Goal: Transaction & Acquisition: Purchase product/service

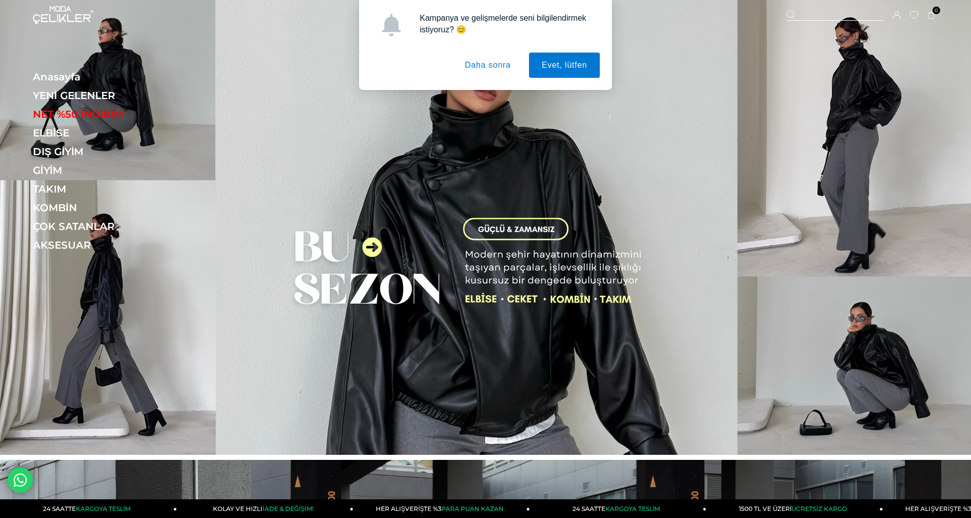
click at [493, 64] on button "Daha sonra" at bounding box center [487, 65] width 71 height 25
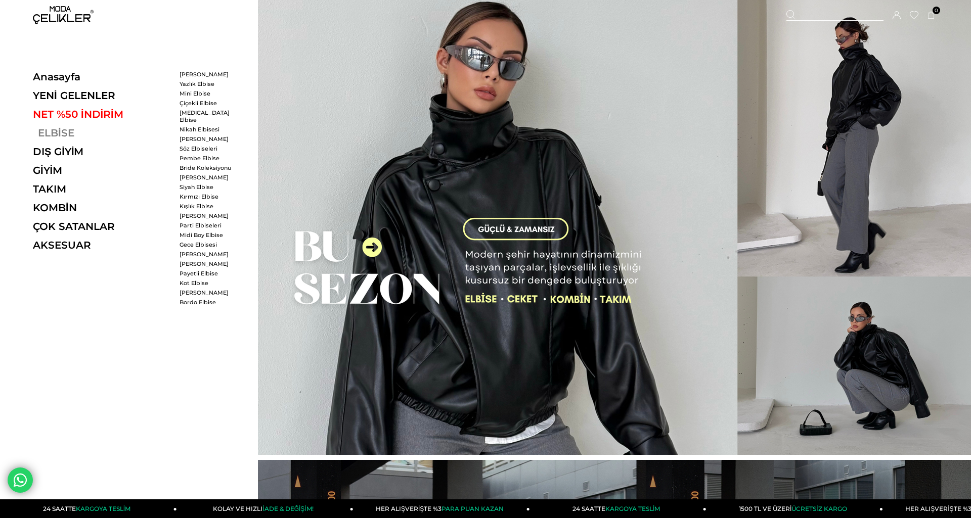
click at [56, 133] on link "ELBİSE" at bounding box center [102, 133] width 139 height 12
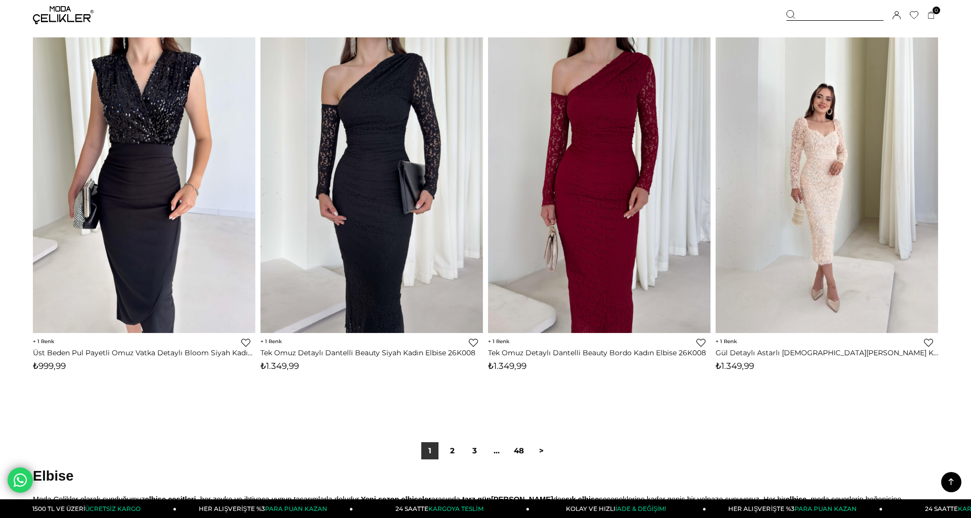
scroll to position [7518, 0]
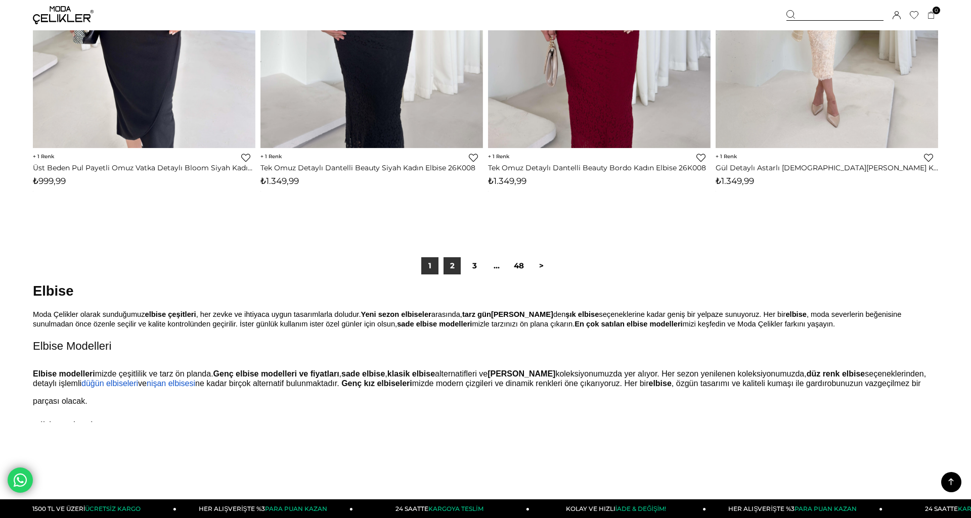
click at [453, 265] on link "2" at bounding box center [451, 265] width 17 height 17
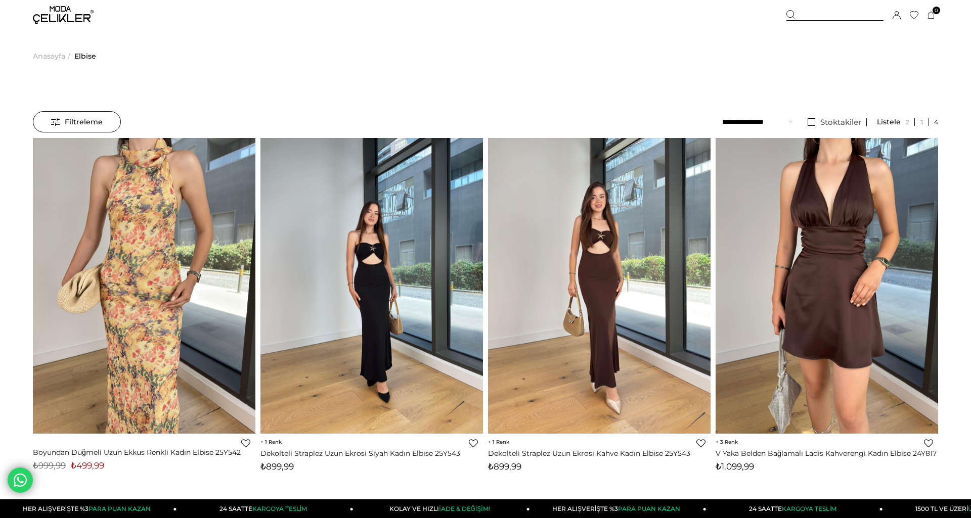
click at [98, 119] on span "Filtreleme" at bounding box center [77, 122] width 52 height 20
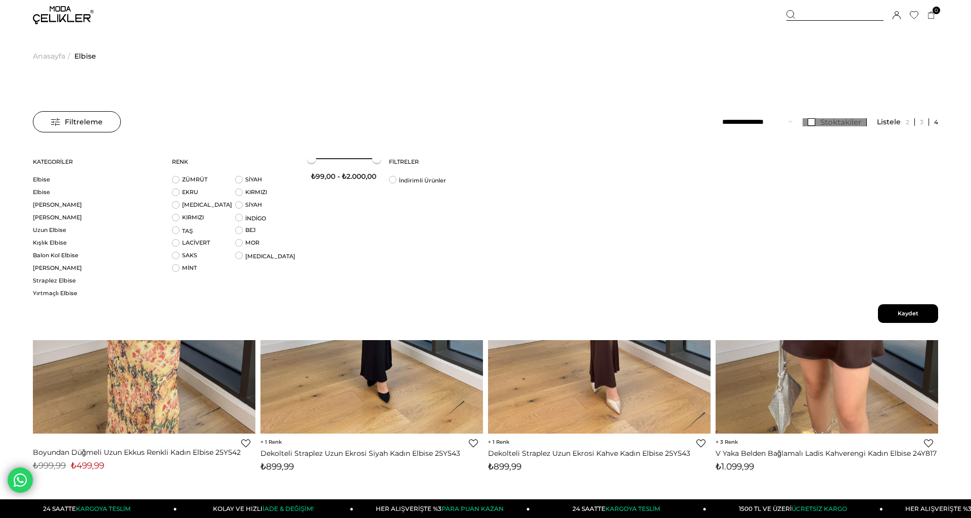
click at [851, 120] on span "Stoktakiler" at bounding box center [840, 122] width 41 height 10
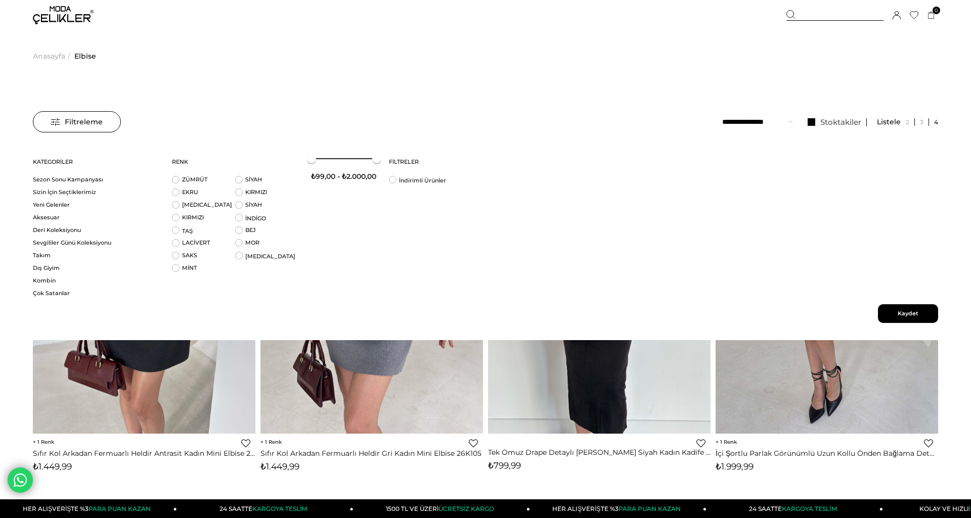
click at [915, 315] on span "Kaydet" at bounding box center [908, 313] width 60 height 19
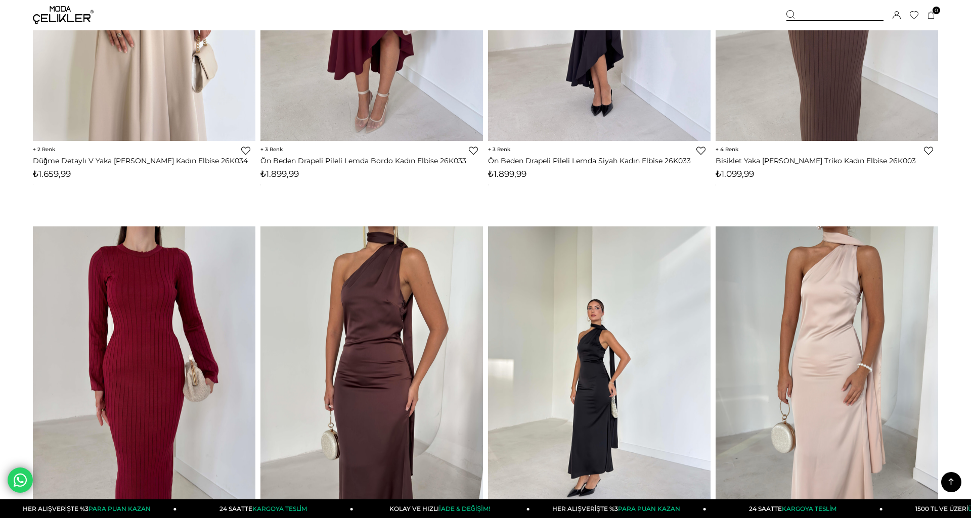
scroll to position [1974, 0]
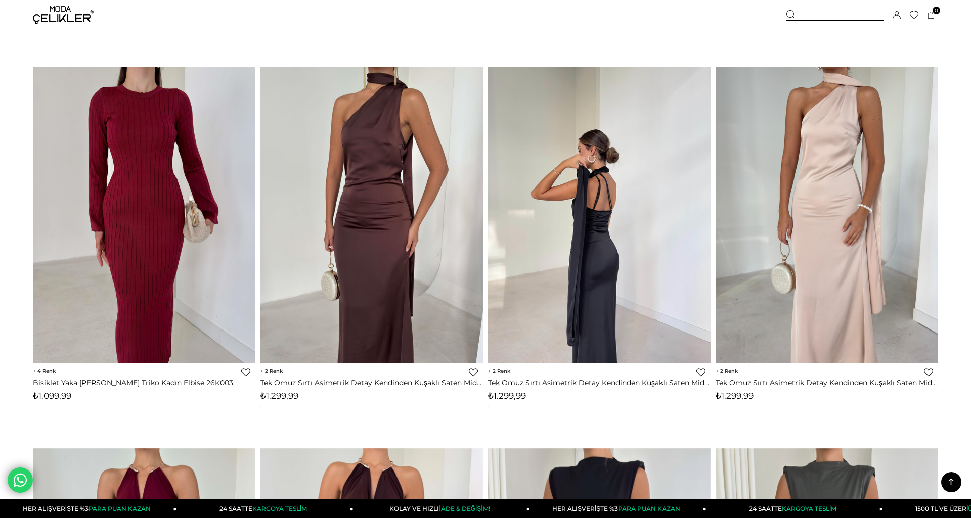
click at [611, 259] on img at bounding box center [599, 215] width 222 height 296
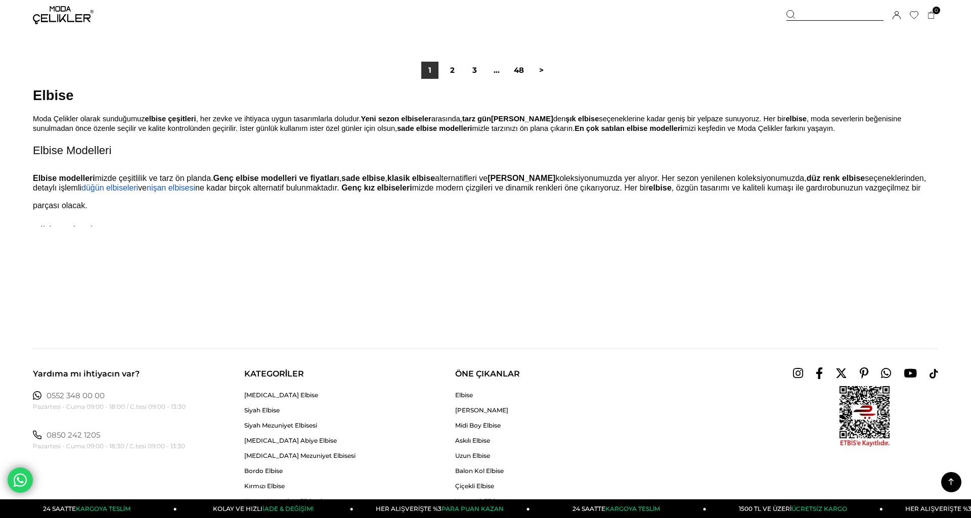
scroll to position [7711, 0]
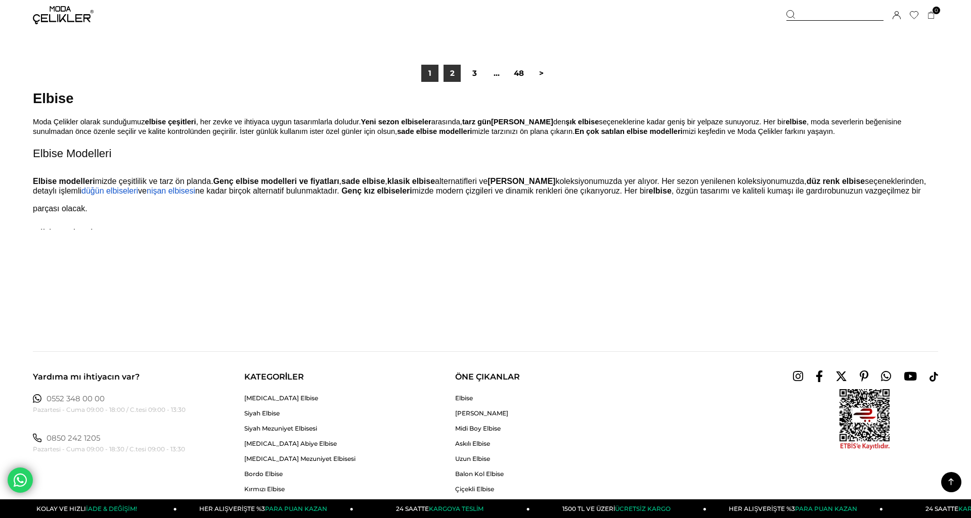
click at [455, 71] on link "2" at bounding box center [451, 73] width 17 height 17
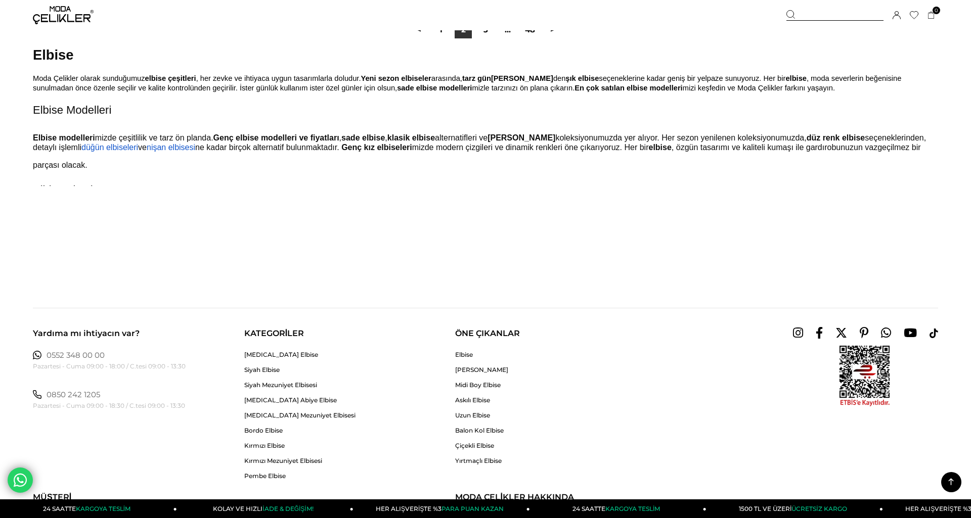
scroll to position [7565, 0]
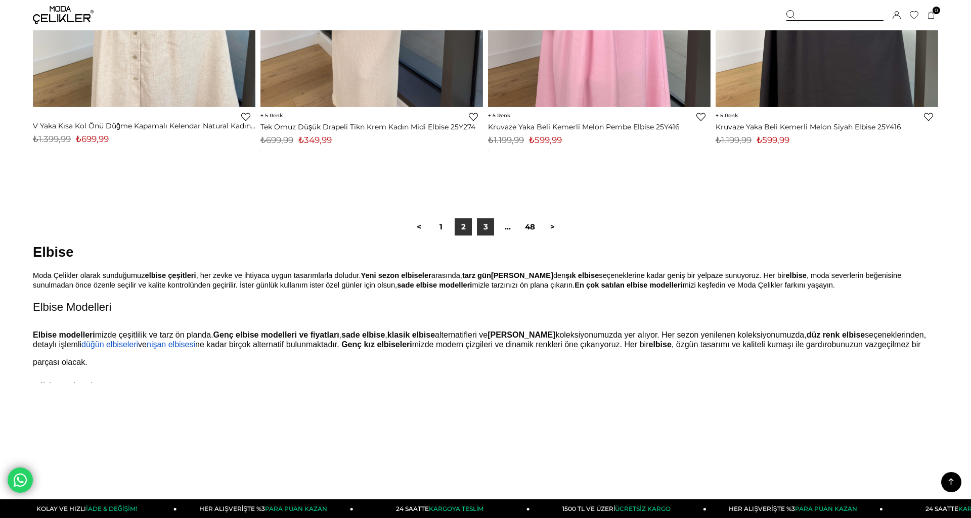
click at [487, 225] on link "3" at bounding box center [485, 226] width 17 height 17
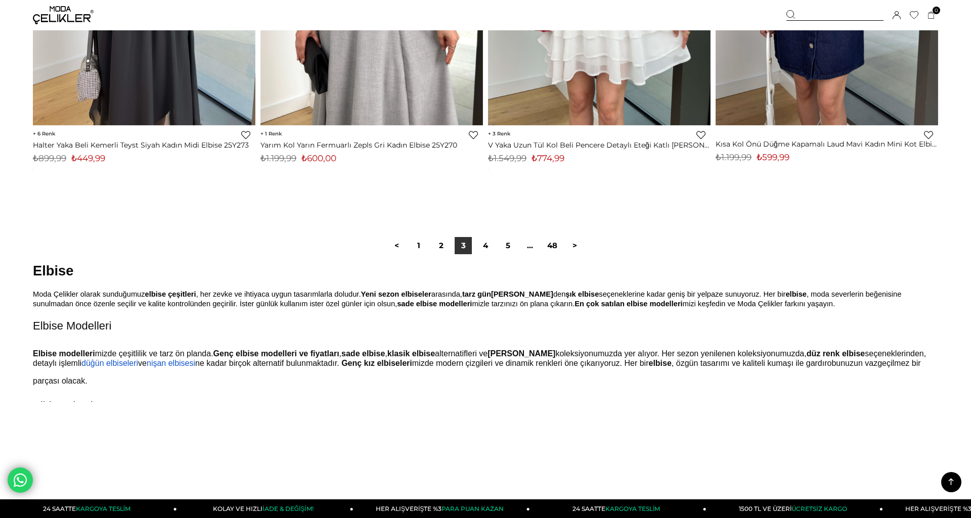
scroll to position [7557, 0]
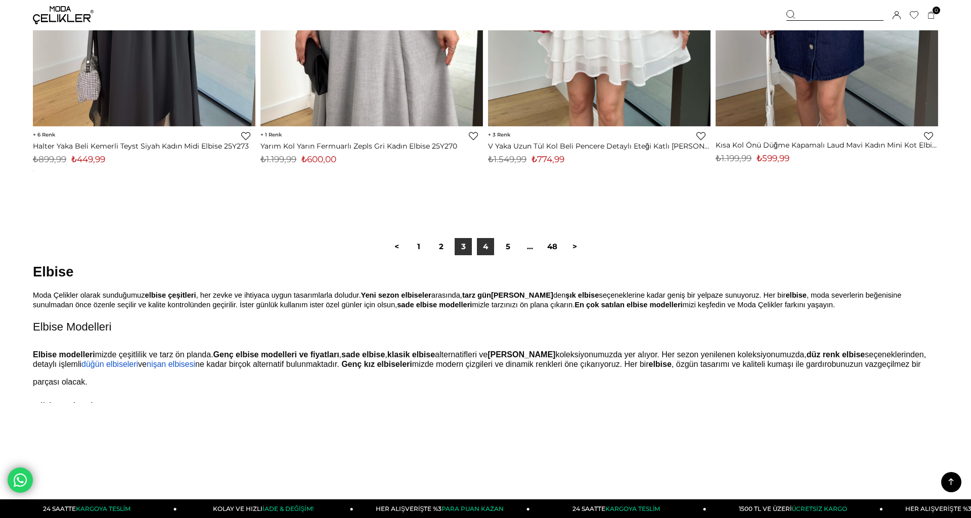
click at [488, 246] on link "4" at bounding box center [485, 246] width 17 height 17
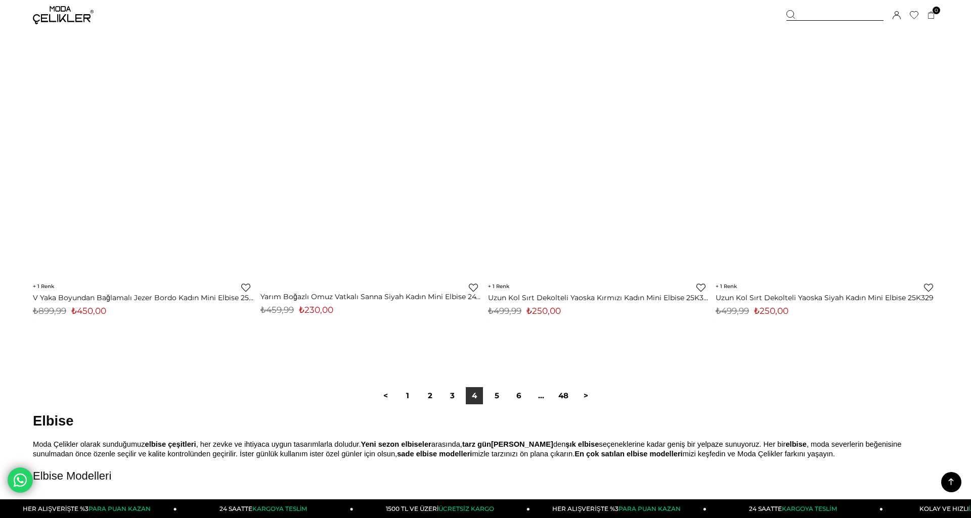
scroll to position [7411, 0]
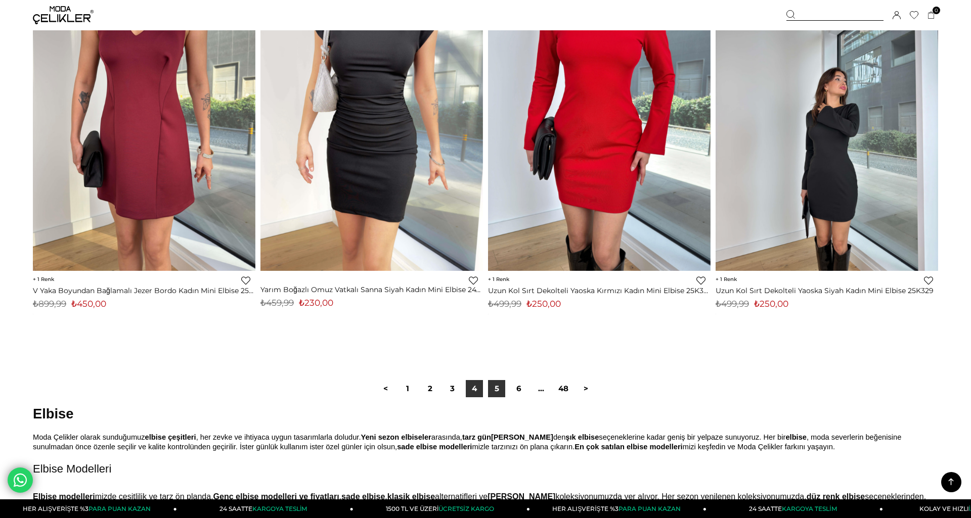
click at [489, 391] on link "5" at bounding box center [496, 388] width 17 height 17
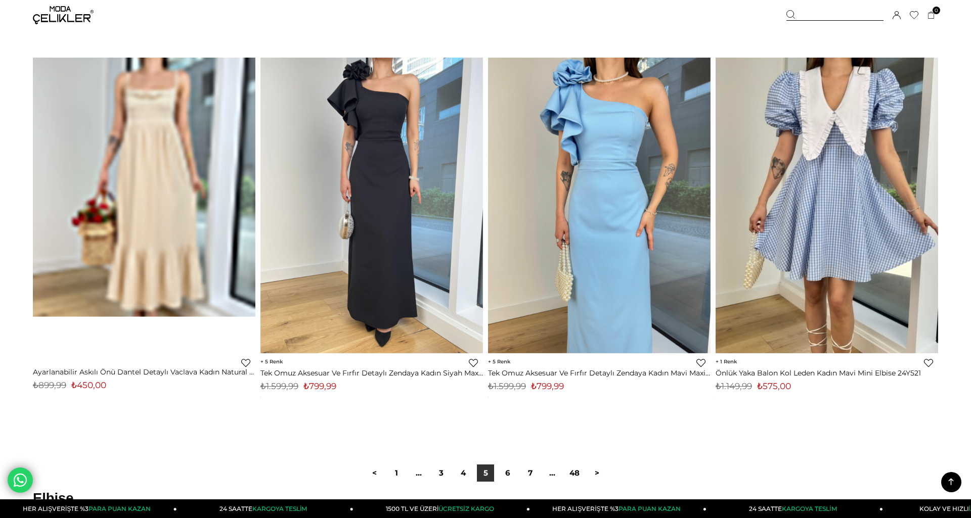
scroll to position [7363, 0]
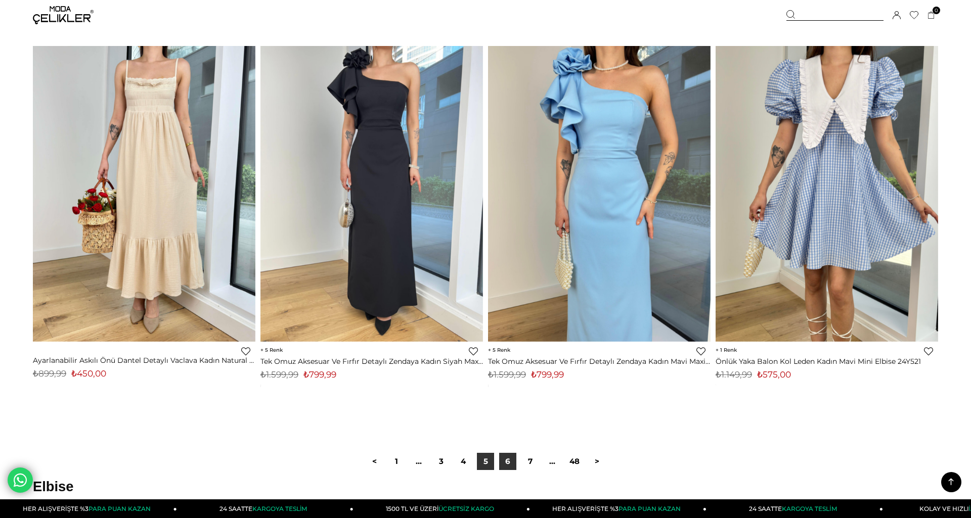
click at [509, 466] on link "6" at bounding box center [507, 461] width 17 height 17
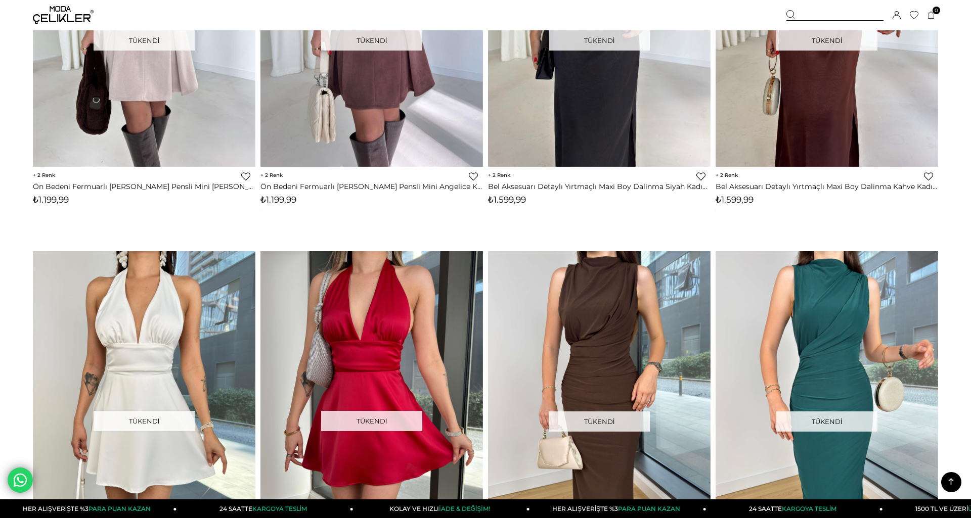
scroll to position [7279, 0]
